Goal: Task Accomplishment & Management: Manage account settings

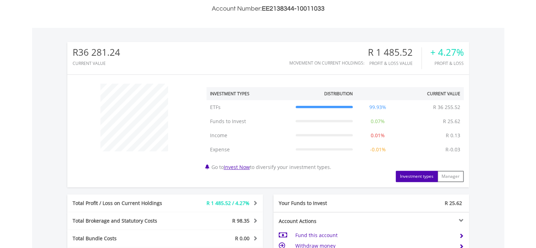
scroll to position [68, 134]
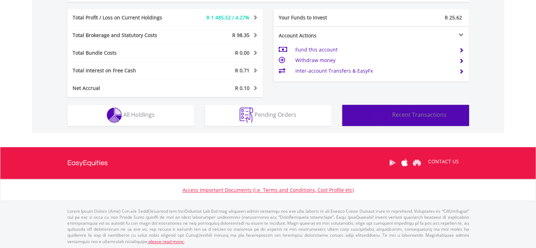
click at [439, 111] on span "Recent Transactions" at bounding box center [419, 115] width 54 height 8
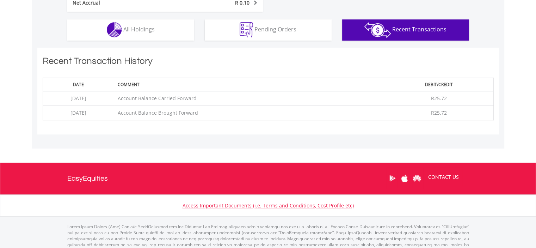
scroll to position [477, 0]
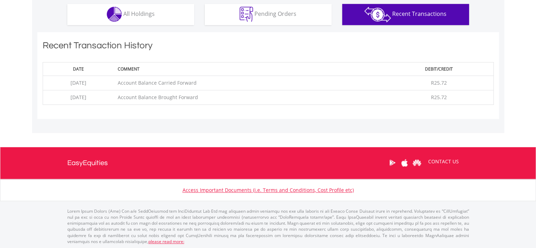
click at [514, 48] on div "Recent Transaction History Date Comment Debit/Credit [DATE] Account Balance Car…" at bounding box center [268, 75] width 522 height 87
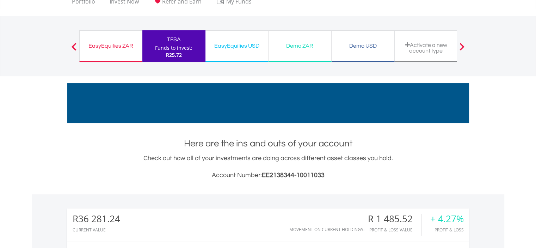
scroll to position [0, 0]
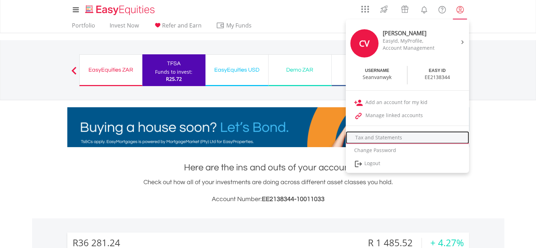
click at [386, 138] on link "Tax and Statements" at bounding box center [407, 137] width 123 height 13
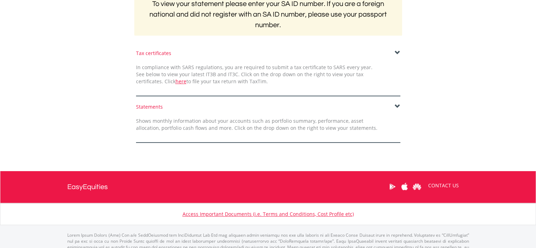
scroll to position [176, 0]
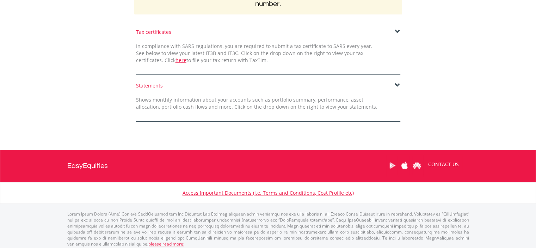
click at [393, 85] on div "Statements" at bounding box center [268, 85] width 264 height 7
click at [397, 84] on span at bounding box center [398, 85] width 6 height 6
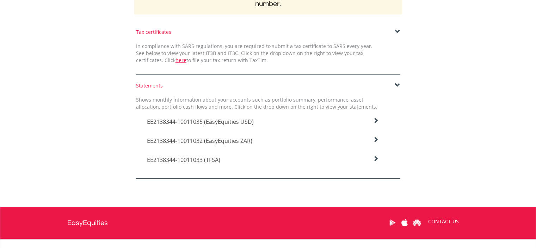
click at [205, 126] on span "EE2138344-10011033 (TFSA)" at bounding box center [200, 122] width 107 height 8
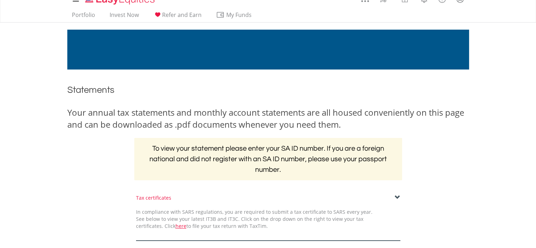
scroll to position [0, 0]
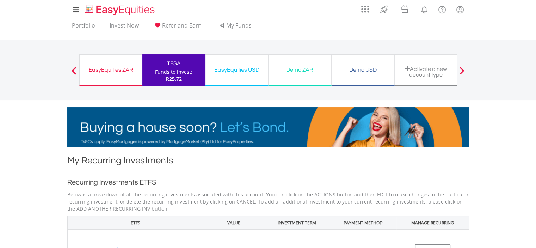
click at [489, 141] on div "My Investments Invest Now New Listings Sell My Recurring Investments Pending Or…" at bounding box center [268, 73] width 536 height 147
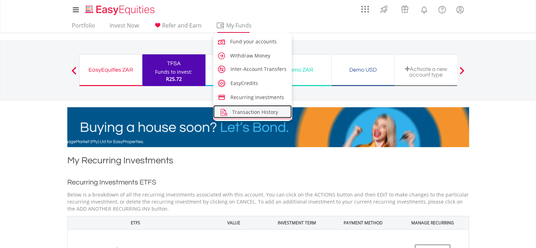
click at [244, 105] on link "Transaction History" at bounding box center [252, 111] width 79 height 13
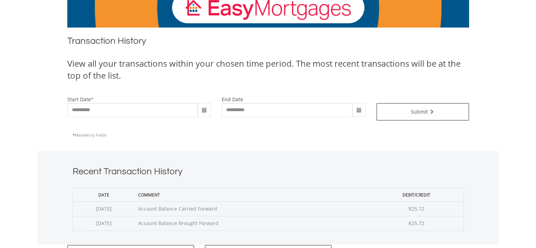
scroll to position [120, 0]
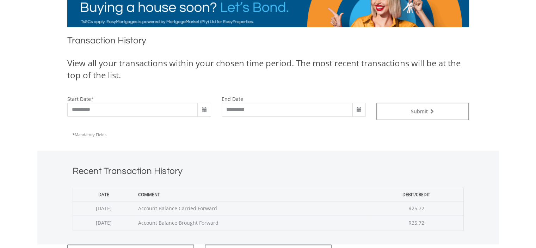
click at [206, 109] on span at bounding box center [205, 110] width 6 height 6
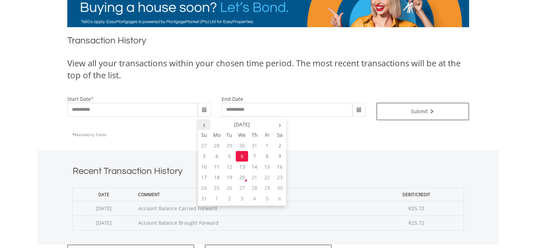
click at [203, 123] on th "‹" at bounding box center [204, 124] width 13 height 11
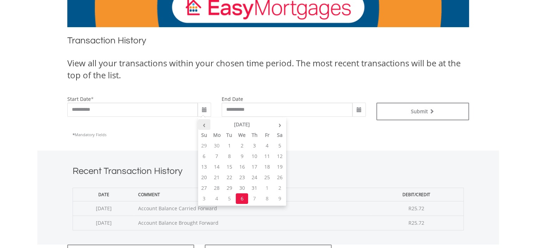
click at [203, 123] on th "‹" at bounding box center [204, 124] width 13 height 11
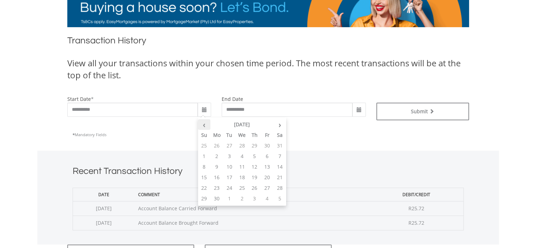
click at [203, 123] on th "‹" at bounding box center [204, 124] width 13 height 11
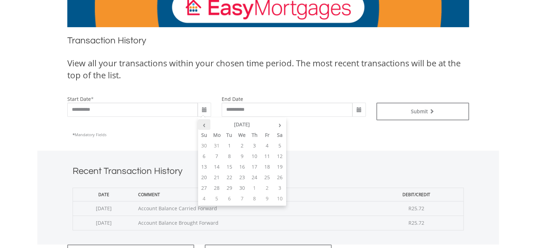
click at [203, 123] on th "‹" at bounding box center [204, 124] width 13 height 11
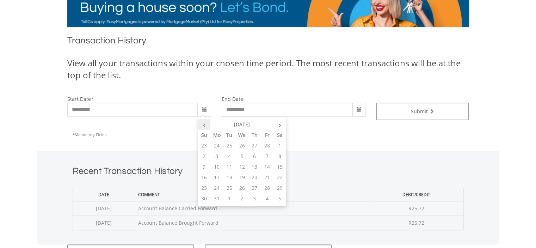
click at [203, 123] on th "‹" at bounding box center [204, 124] width 13 height 11
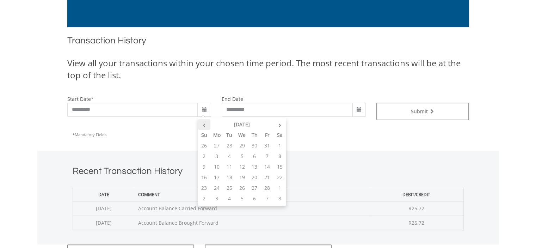
click at [203, 123] on th "‹" at bounding box center [204, 124] width 13 height 11
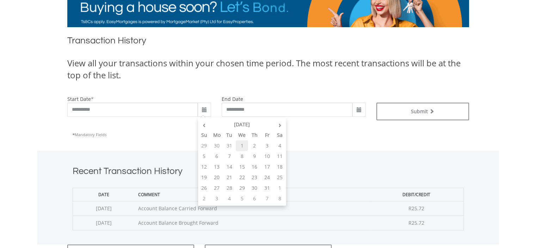
click at [241, 146] on td "1" at bounding box center [242, 145] width 13 height 11
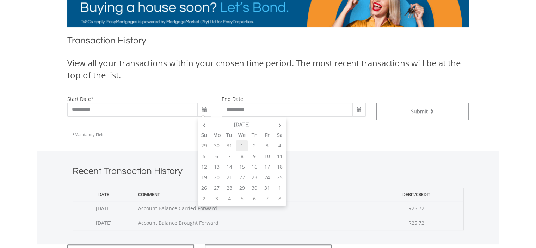
type input "**********"
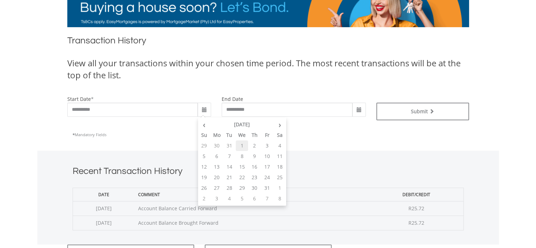
type input "**********"
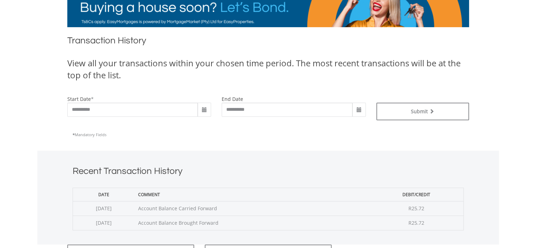
click at [357, 111] on span at bounding box center [359, 110] width 6 height 6
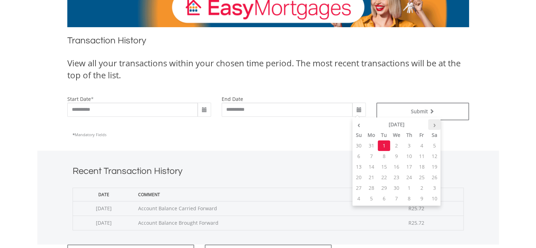
click at [436, 125] on th "›" at bounding box center [434, 124] width 13 height 11
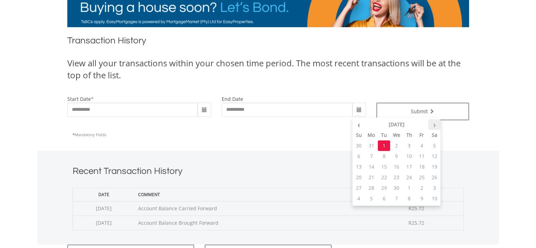
click at [436, 125] on th "›" at bounding box center [434, 124] width 13 height 11
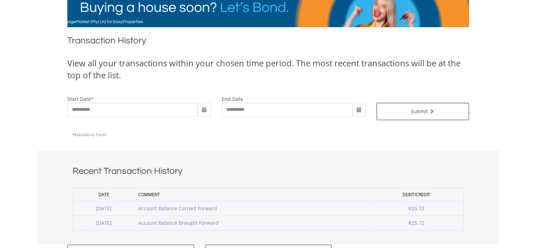
click at [504, 122] on body "My Investments Invest Now New Listings Sell My Recurring Investments Pending Or…" at bounding box center [268, 137] width 536 height 514
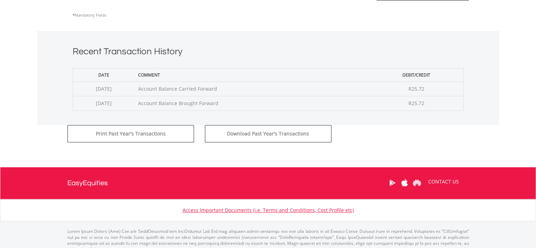
scroll to position [240, 0]
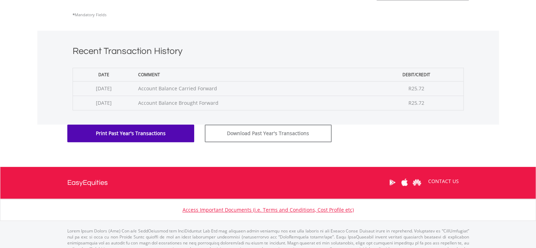
click at [141, 135] on button "Print Past Year's Transactions" at bounding box center [130, 133] width 127 height 18
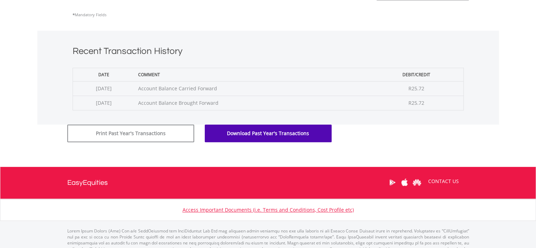
click at [290, 129] on button "Download Past Year's Transactions" at bounding box center [268, 133] width 127 height 18
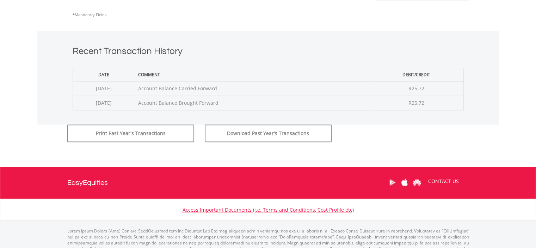
click at [237, 152] on body "My Investments Invest Now New Listings Sell My Recurring Investments Pending Or…" at bounding box center [268, 17] width 536 height 514
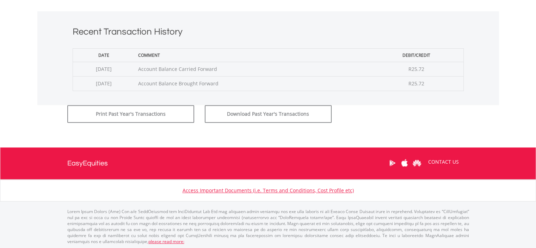
click at [365, 130] on div "**********" at bounding box center [268, 14] width 412 height 238
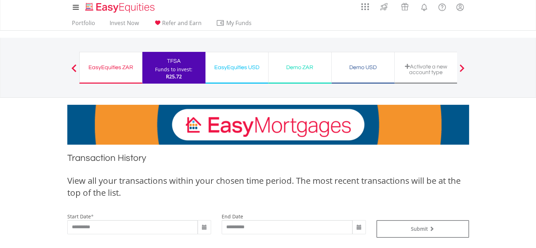
scroll to position [0, 0]
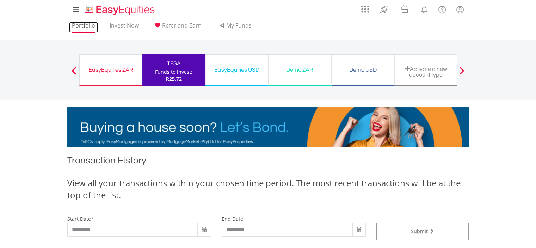
click at [87, 29] on link "Portfolio" at bounding box center [83, 27] width 29 height 11
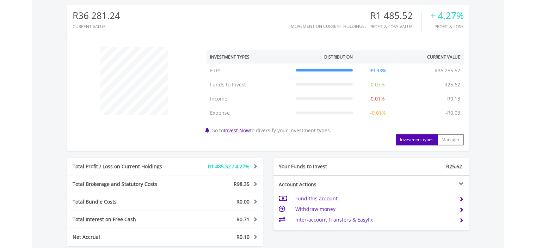
scroll to position [242, 0]
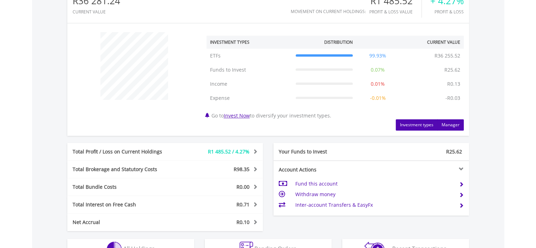
click at [453, 121] on button "Manager" at bounding box center [450, 124] width 26 height 11
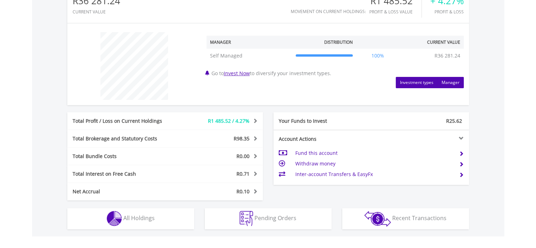
click at [426, 85] on button "Investment types" at bounding box center [417, 82] width 42 height 11
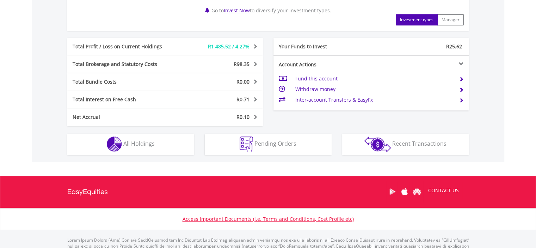
scroll to position [345, 0]
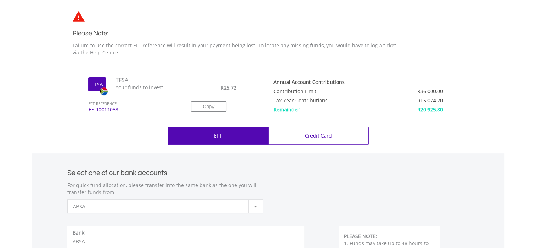
scroll to position [188, 0]
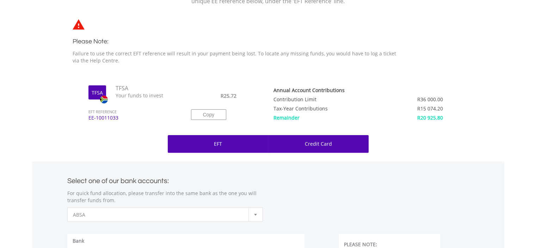
click at [320, 143] on p "Credit Card" at bounding box center [318, 143] width 27 height 7
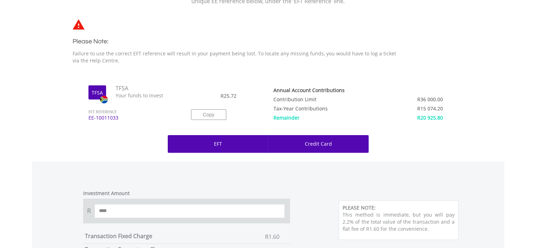
click at [247, 143] on div "EFT" at bounding box center [218, 144] width 100 height 18
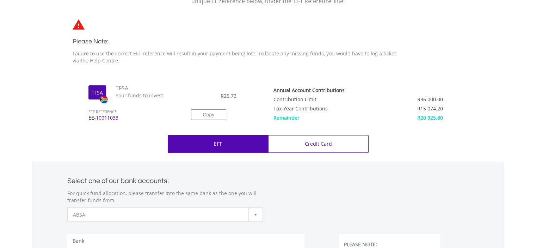
click at [293, 117] on td "Remainder" at bounding box center [328, 116] width 108 height 9
click at [465, 117] on div "TFSA TFSA Your funds to invest EFT REFERENCE EE-10011033 R25.72" at bounding box center [268, 106] width 402 height 44
click at [459, 127] on div "Annual Account Contributions Contribution Limit R36 000.00 Tax-Year Contributio…" at bounding box center [366, 106] width 196 height 44
